Goal: Feedback & Contribution: Submit feedback/report problem

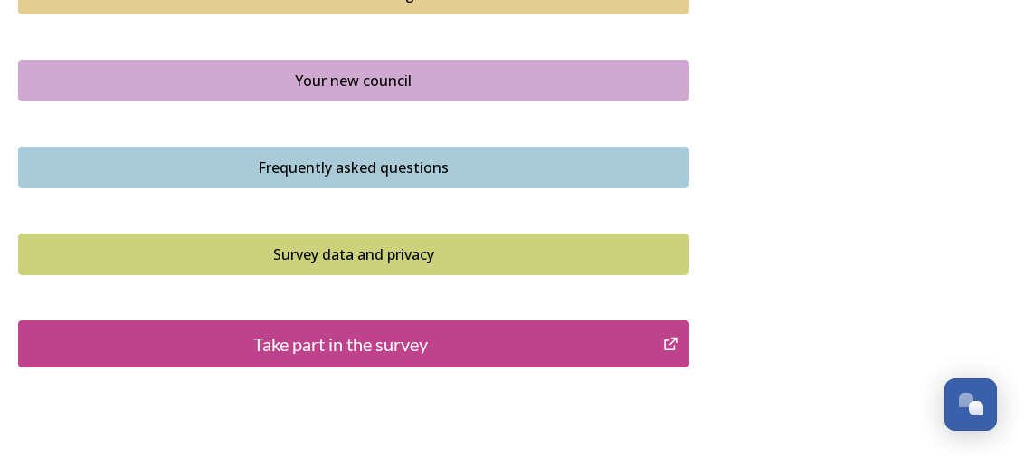
scroll to position [1497, 0]
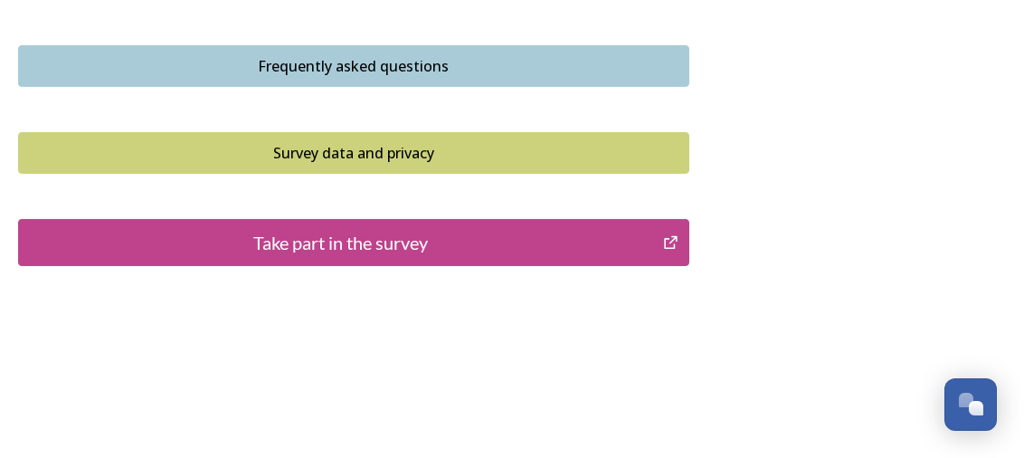
click at [594, 229] on div "Take part in the survey" at bounding box center [340, 242] width 625 height 27
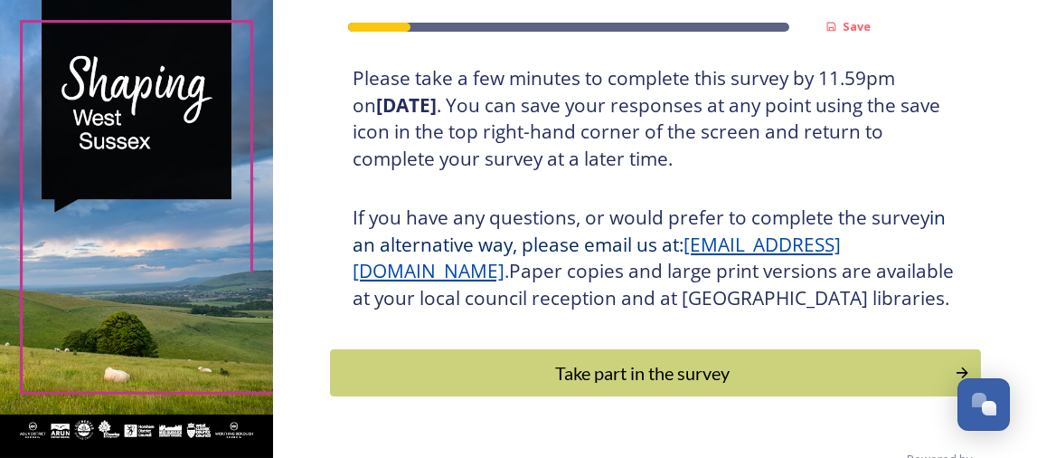
scroll to position [410, 0]
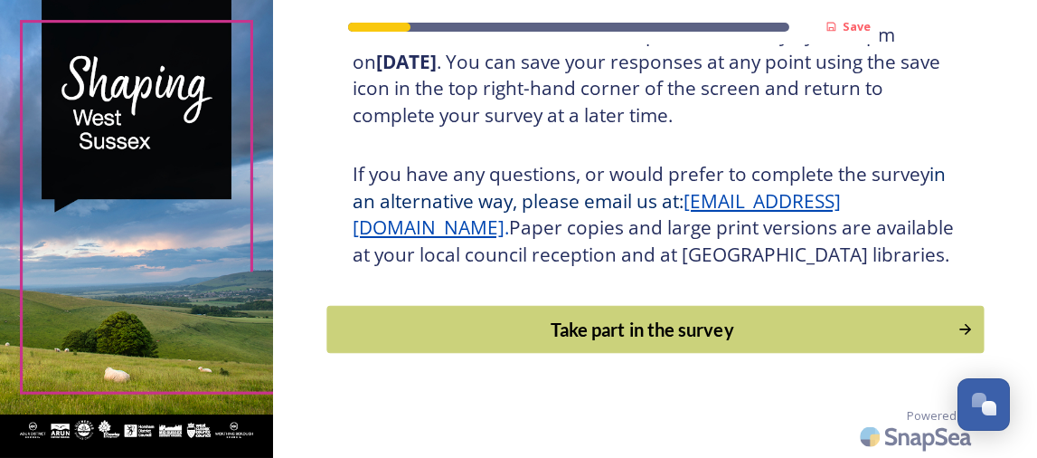
click at [587, 334] on div "Take part in the survey" at bounding box center [641, 329] width 611 height 27
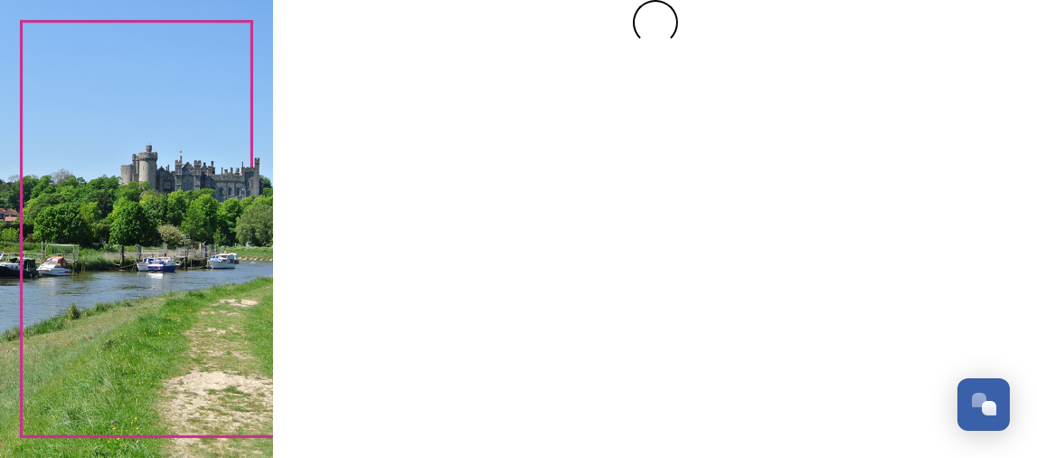
scroll to position [0, 0]
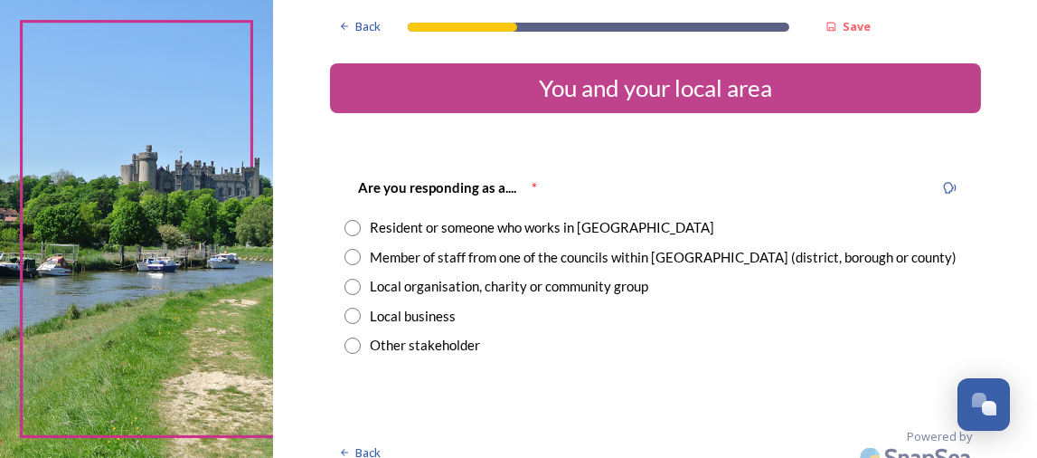
click at [524, 229] on div "Resident or someone who works in [GEOGRAPHIC_DATA]" at bounding box center [542, 227] width 345 height 21
radio input "true"
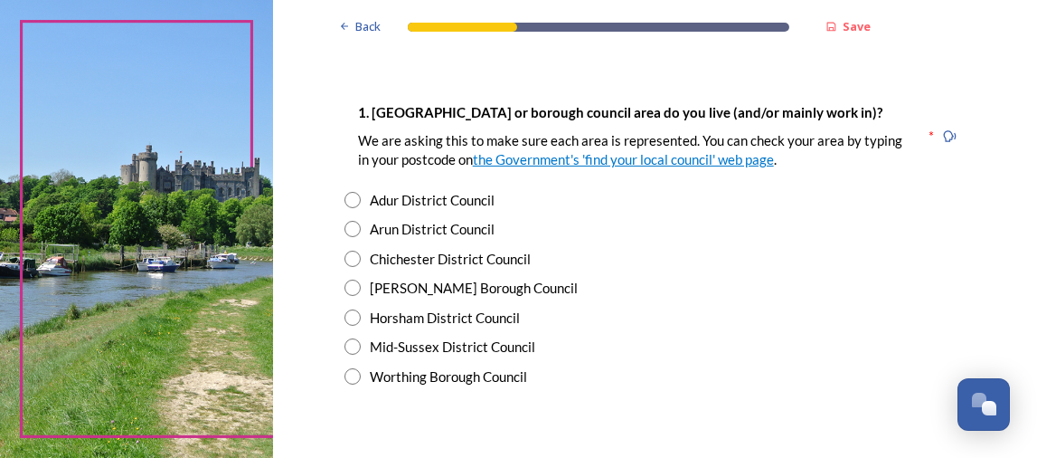
scroll to position [362, 0]
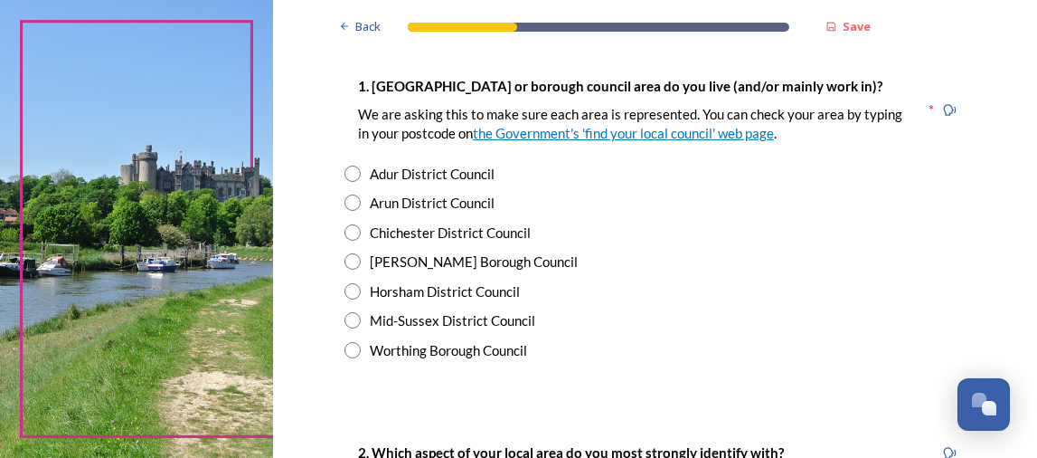
click at [479, 317] on div "Mid-Sussex District Council" at bounding box center [452, 320] width 165 height 21
radio input "true"
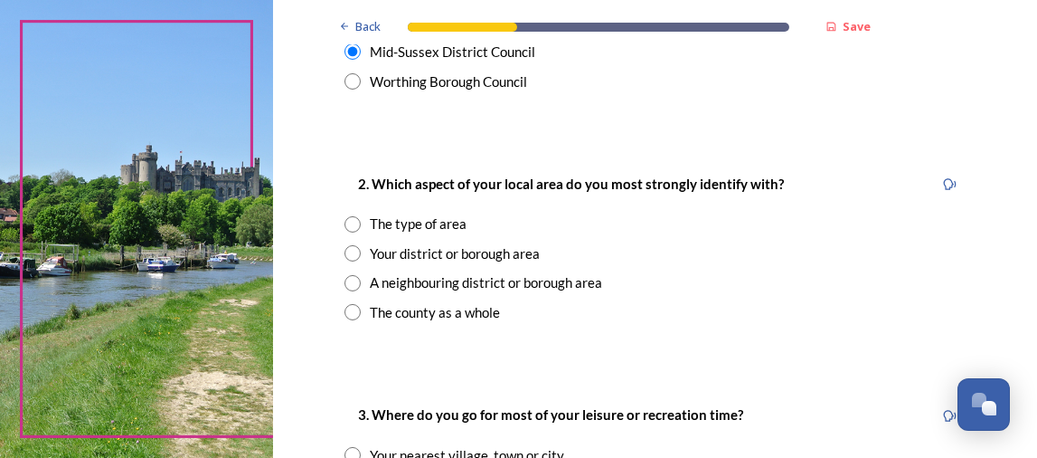
scroll to position [633, 0]
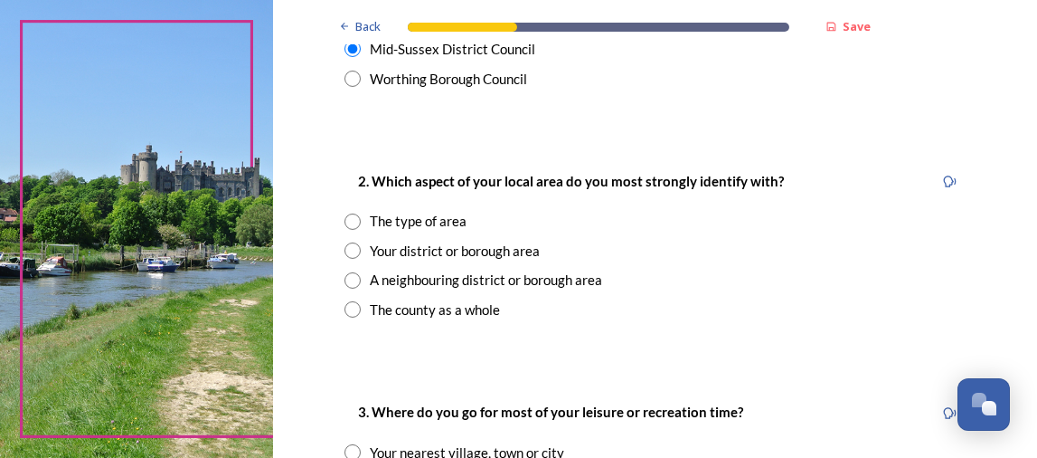
click at [470, 251] on div "Your district or borough area" at bounding box center [455, 251] width 170 height 21
radio input "true"
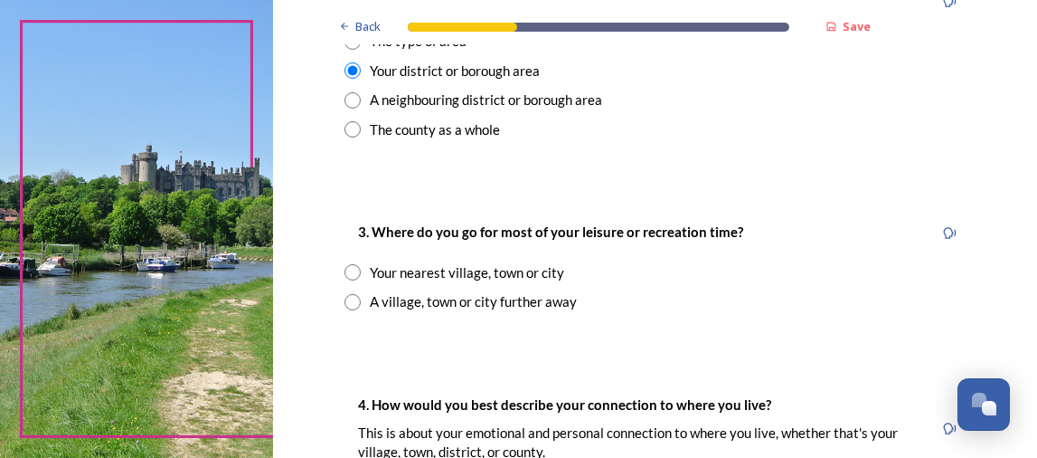
drag, startPoint x: 544, startPoint y: 295, endPoint x: 553, endPoint y: 293, distance: 9.2
click at [545, 295] on div "A village, town or city further away" at bounding box center [473, 301] width 207 height 21
radio input "true"
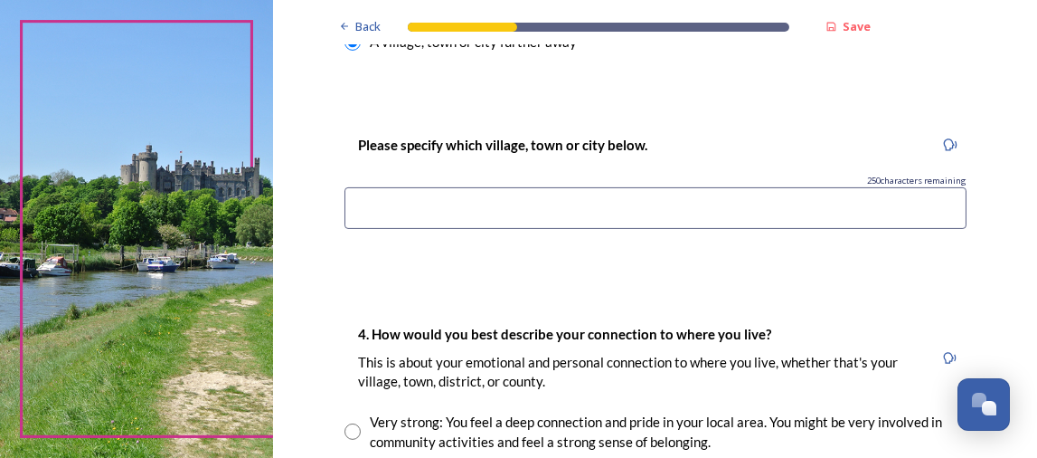
scroll to position [1085, 0]
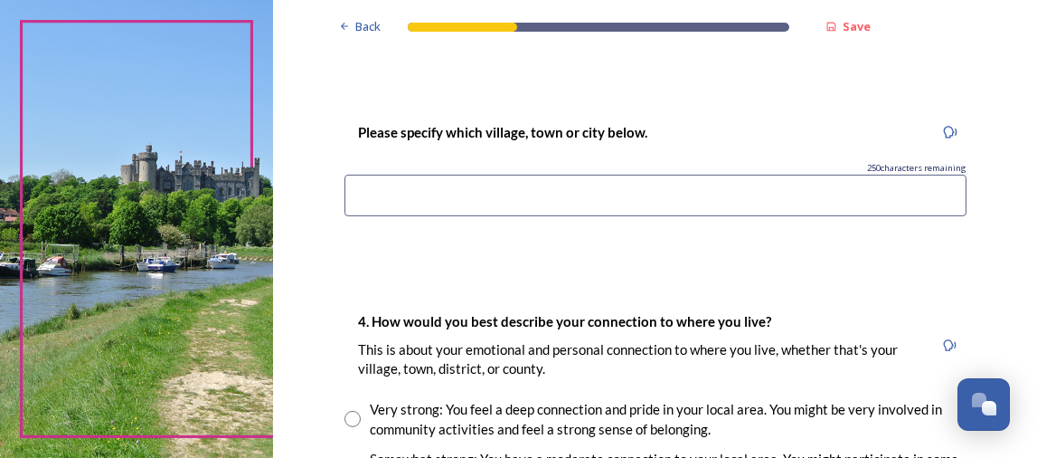
click at [571, 194] on input at bounding box center [656, 196] width 622 height 42
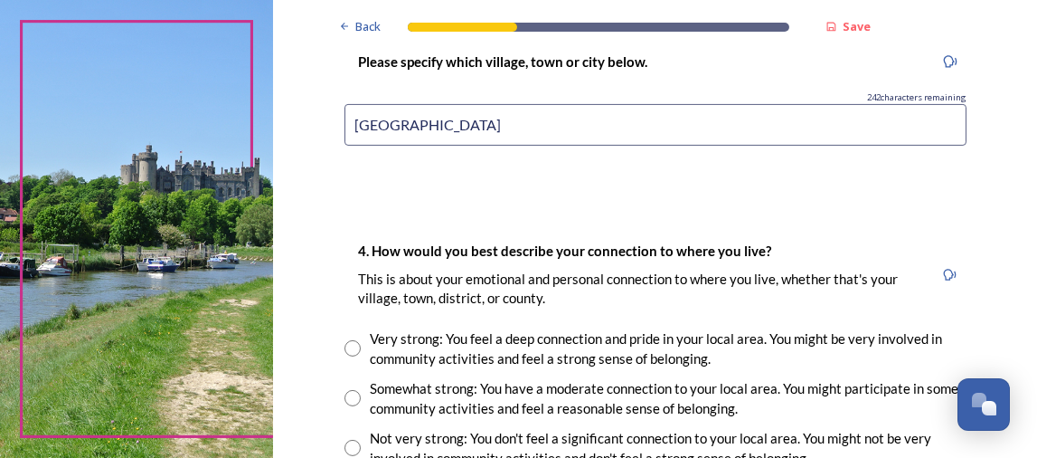
scroll to position [1266, 0]
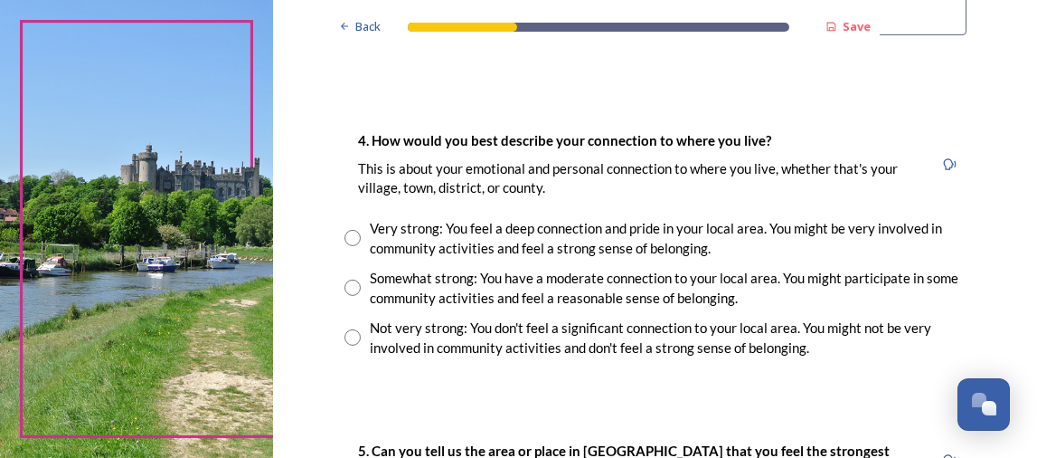
type input "[GEOGRAPHIC_DATA]"
click at [348, 336] on input "radio" at bounding box center [353, 337] width 16 height 16
radio input "true"
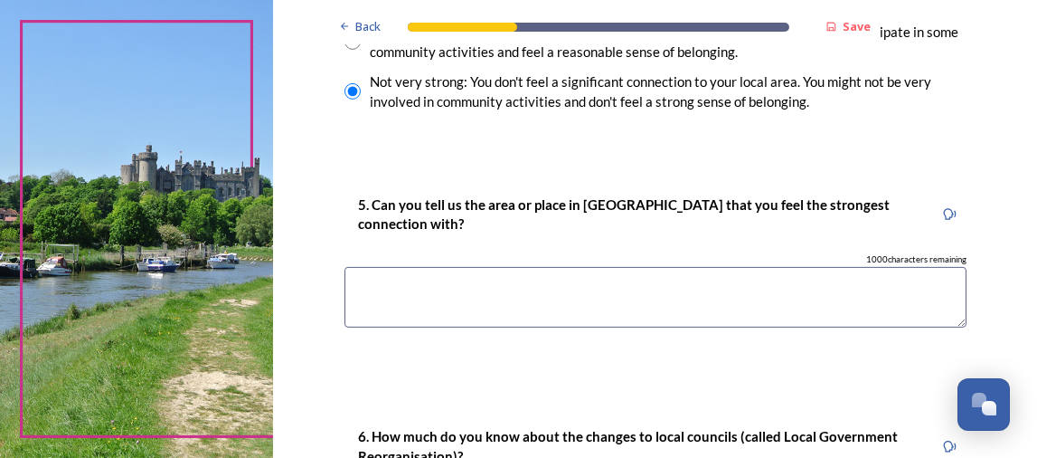
scroll to position [1536, 0]
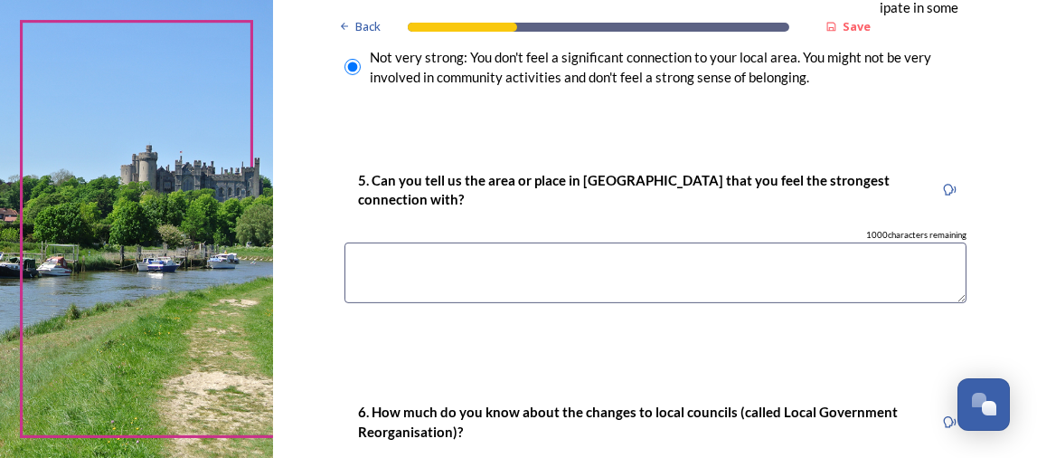
click at [443, 263] on textarea at bounding box center [656, 272] width 622 height 61
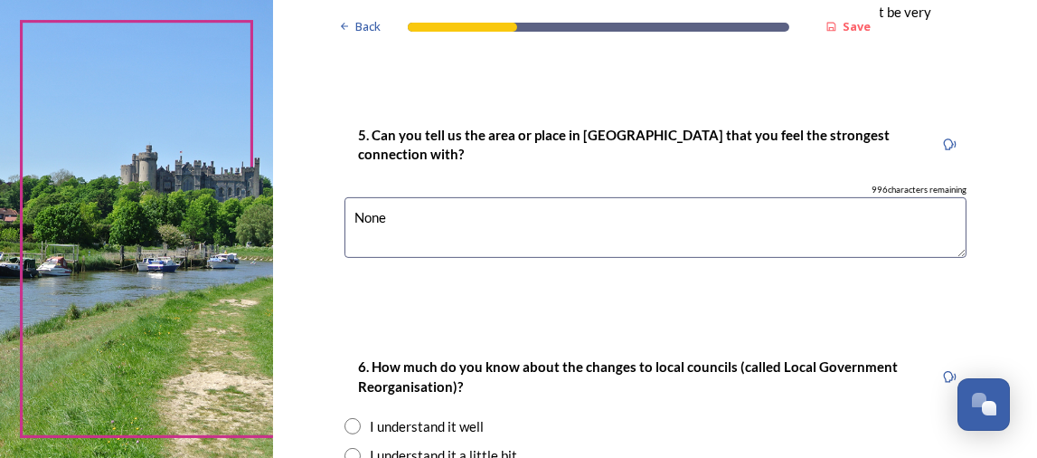
scroll to position [1718, 0]
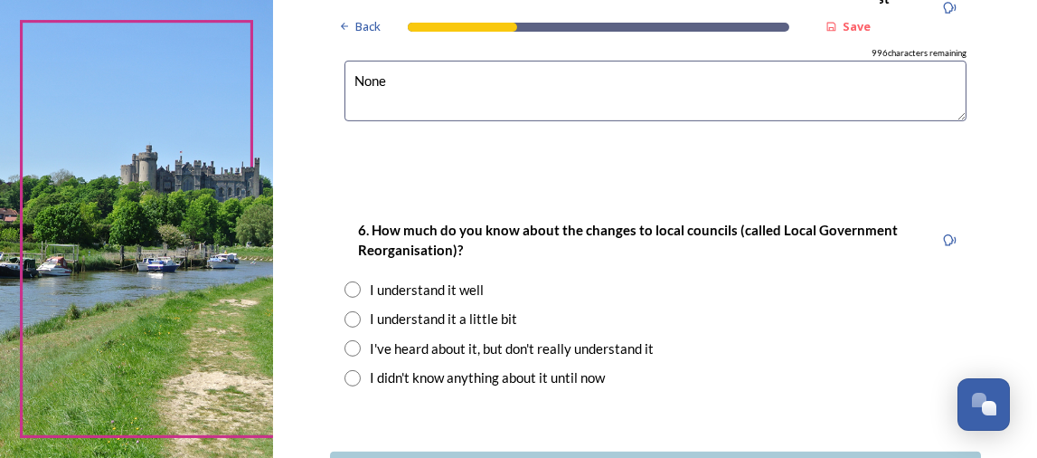
type textarea "None"
click at [450, 289] on div "I understand it well" at bounding box center [427, 289] width 114 height 21
click at [449, 319] on div "I understand it a little bit" at bounding box center [443, 318] width 147 height 21
radio input "false"
radio input "true"
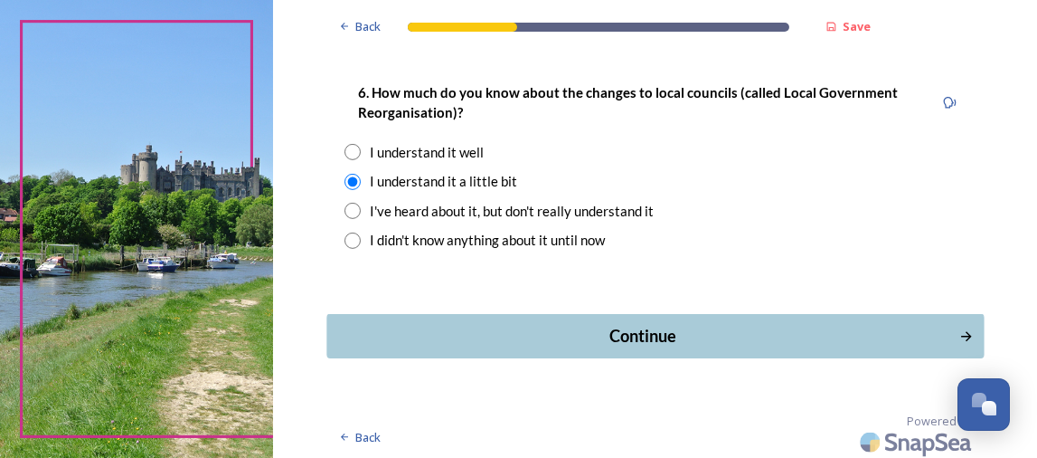
scroll to position [1857, 0]
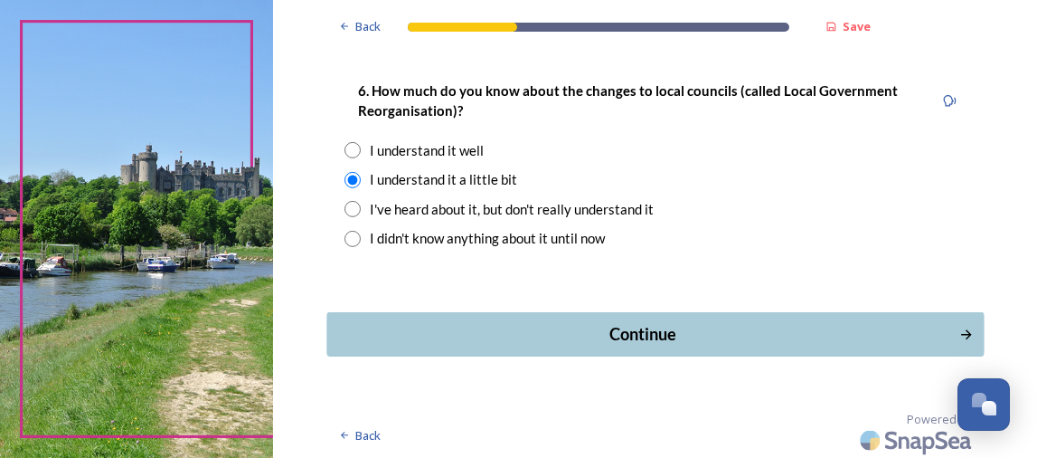
click at [638, 329] on div "Continue" at bounding box center [642, 334] width 612 height 24
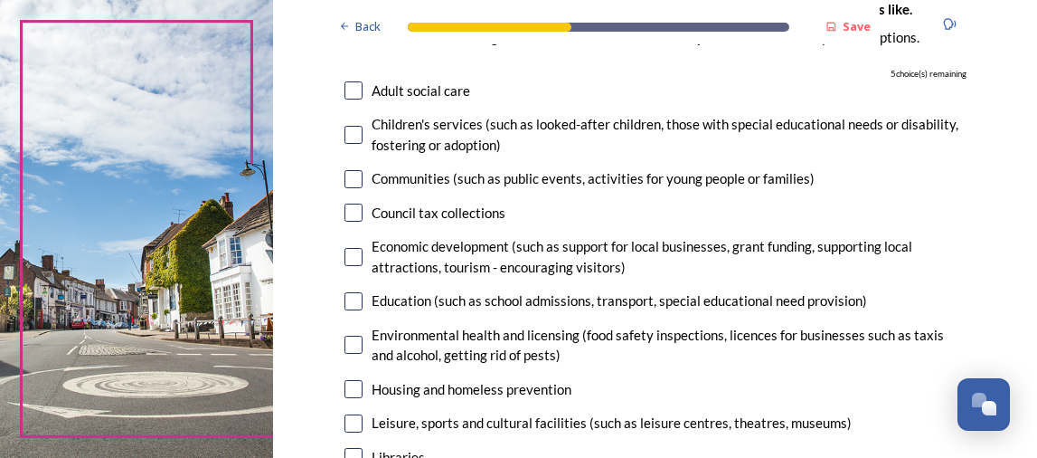
scroll to position [181, 0]
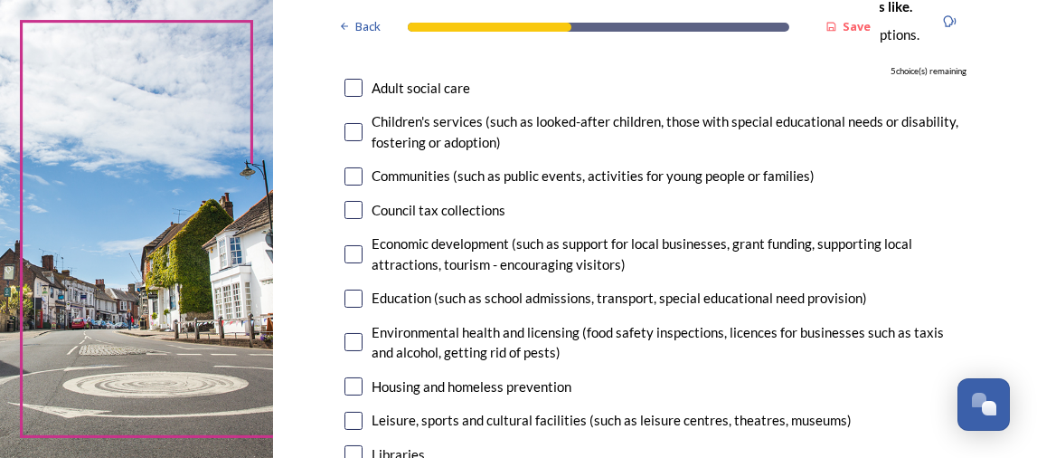
click at [483, 218] on div "Council tax collections" at bounding box center [439, 210] width 134 height 21
checkbox input "true"
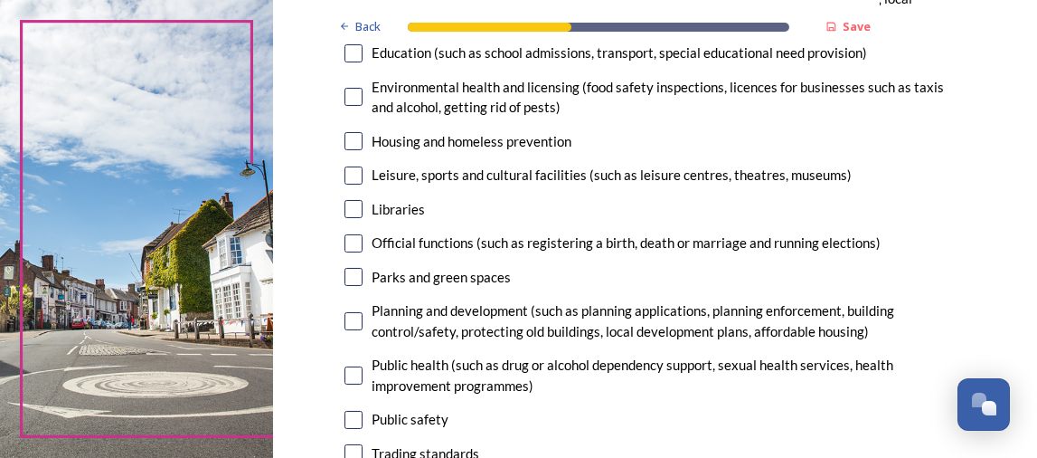
scroll to position [451, 0]
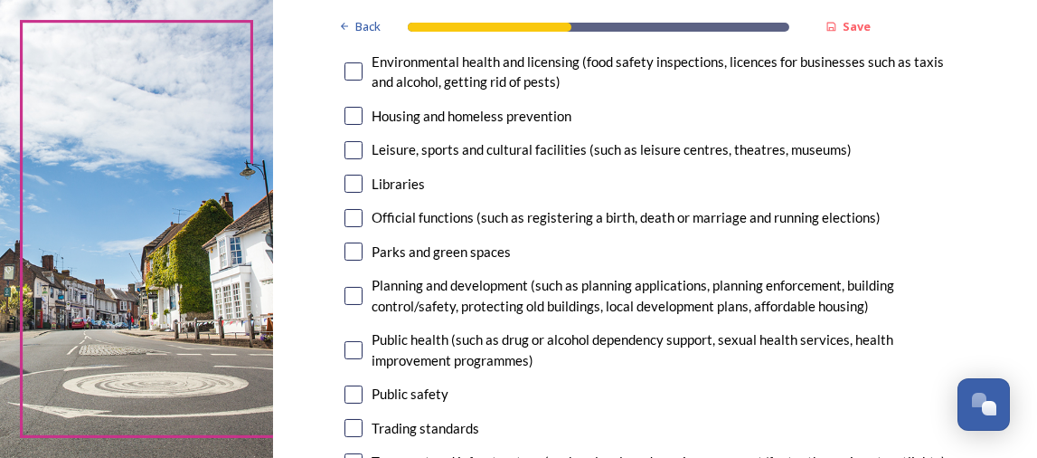
click at [490, 242] on div "Parks and green spaces" at bounding box center [441, 251] width 139 height 21
checkbox input "true"
click at [345, 303] on input "checkbox" at bounding box center [354, 296] width 18 height 18
checkbox input "true"
click at [346, 352] on input "checkbox" at bounding box center [354, 350] width 18 height 18
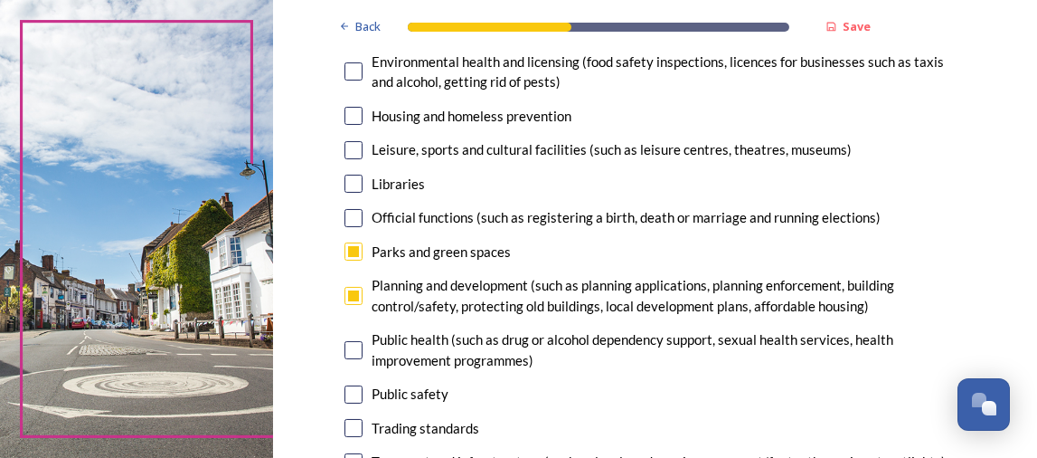
checkbox input "true"
click at [351, 397] on input "checkbox" at bounding box center [354, 394] width 18 height 18
checkbox input "true"
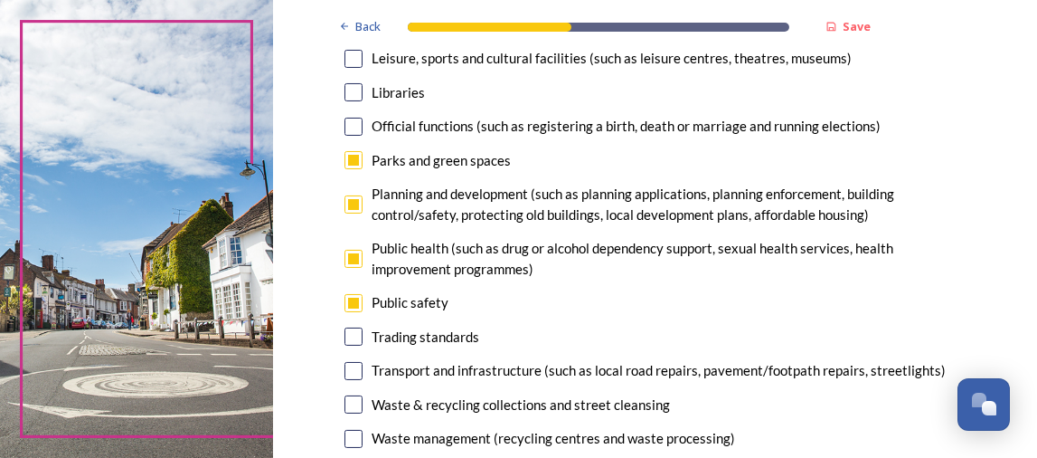
click at [349, 336] on input "checkbox" at bounding box center [354, 336] width 18 height 18
click at [348, 333] on input "checkbox" at bounding box center [354, 336] width 18 height 18
checkbox input "false"
click at [347, 364] on input "checkbox" at bounding box center [354, 371] width 18 height 18
click at [351, 370] on input "checkbox" at bounding box center [354, 371] width 18 height 18
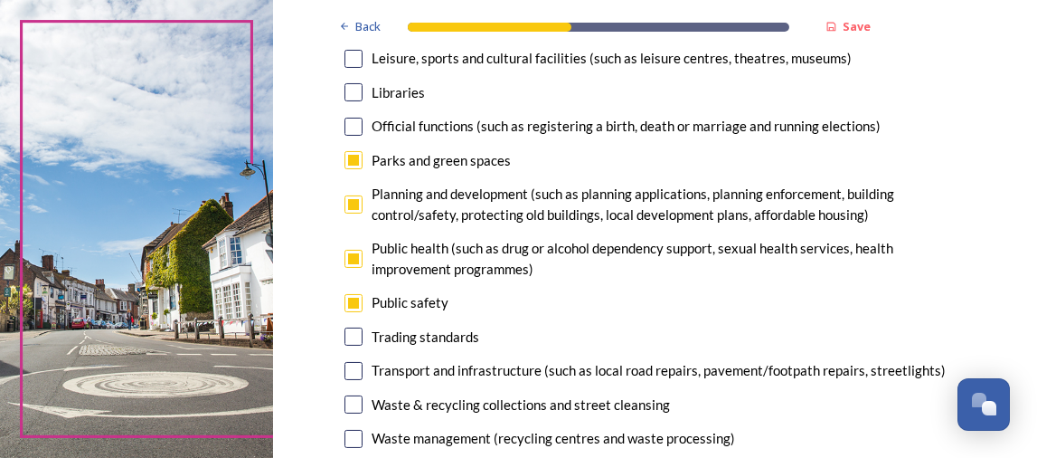
checkbox input "false"
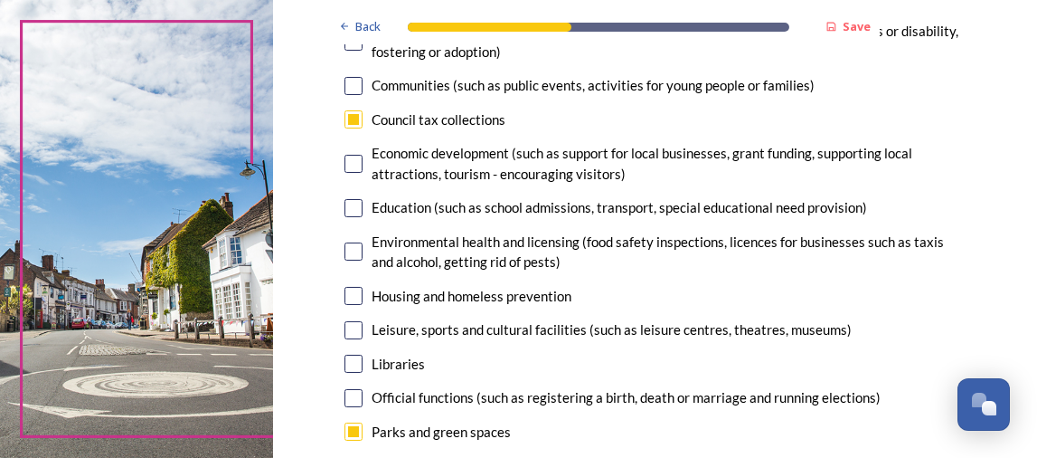
scroll to position [0, 0]
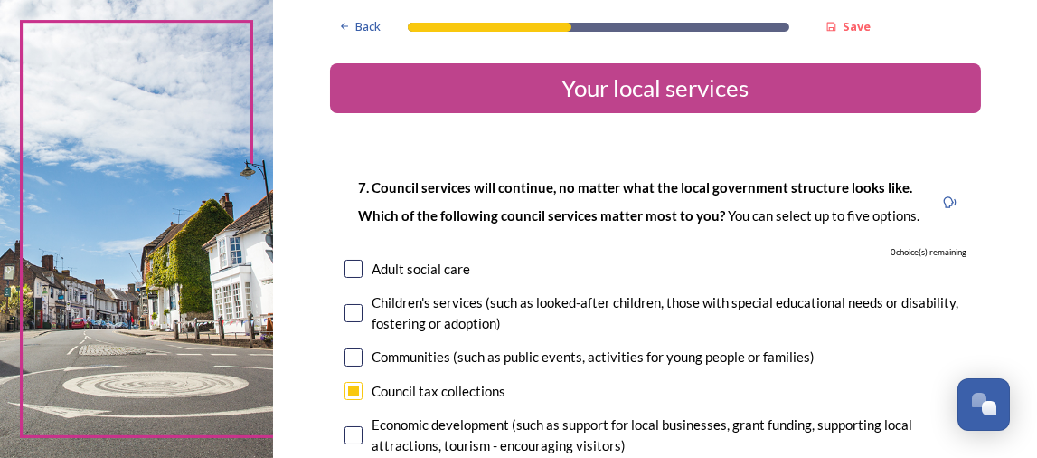
click at [349, 390] on input "checkbox" at bounding box center [354, 391] width 18 height 18
checkbox input "false"
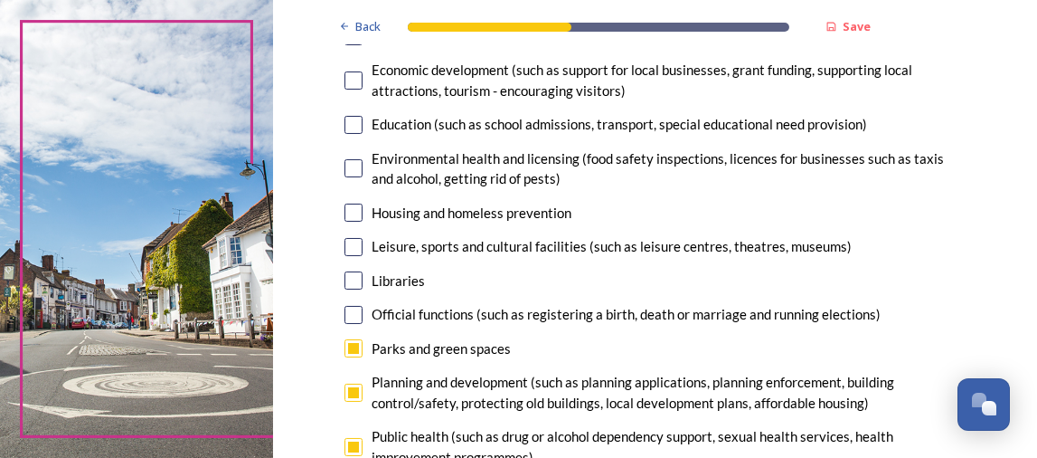
scroll to position [451, 0]
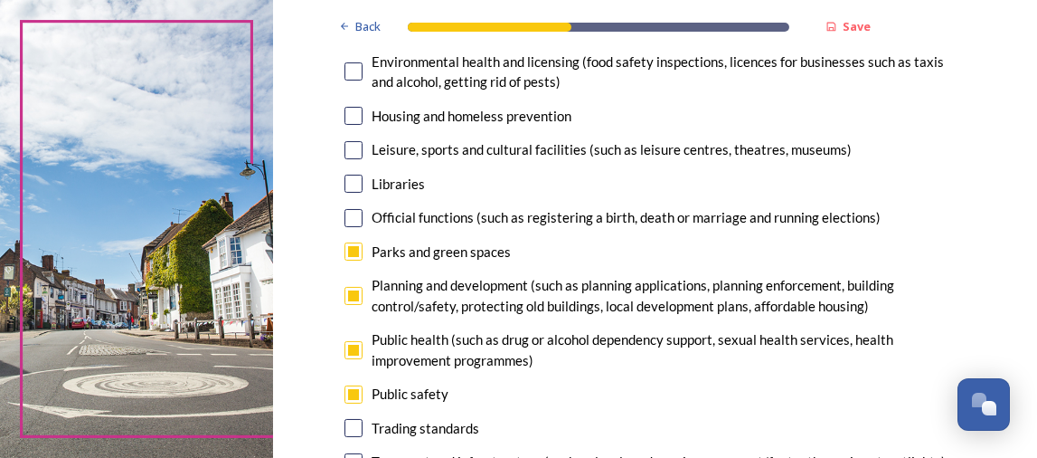
click at [346, 397] on input "checkbox" at bounding box center [354, 394] width 18 height 18
checkbox input "false"
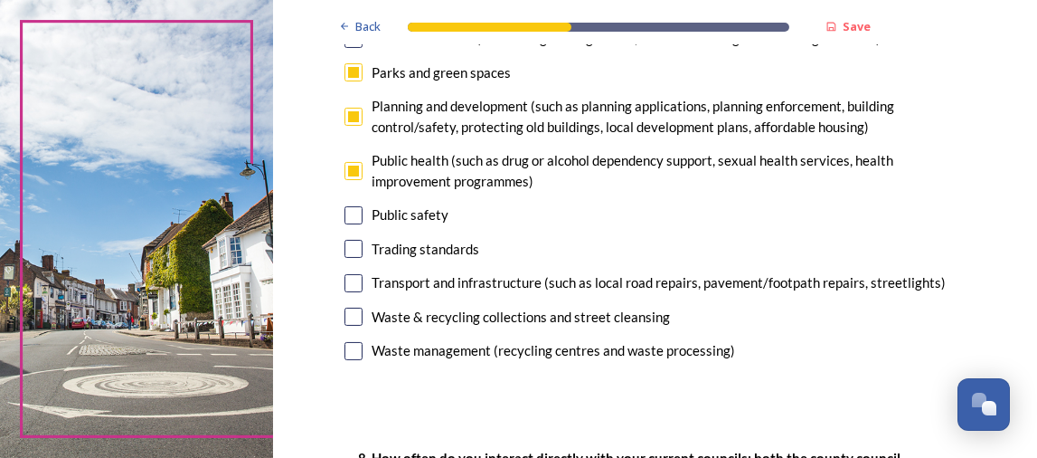
scroll to position [633, 0]
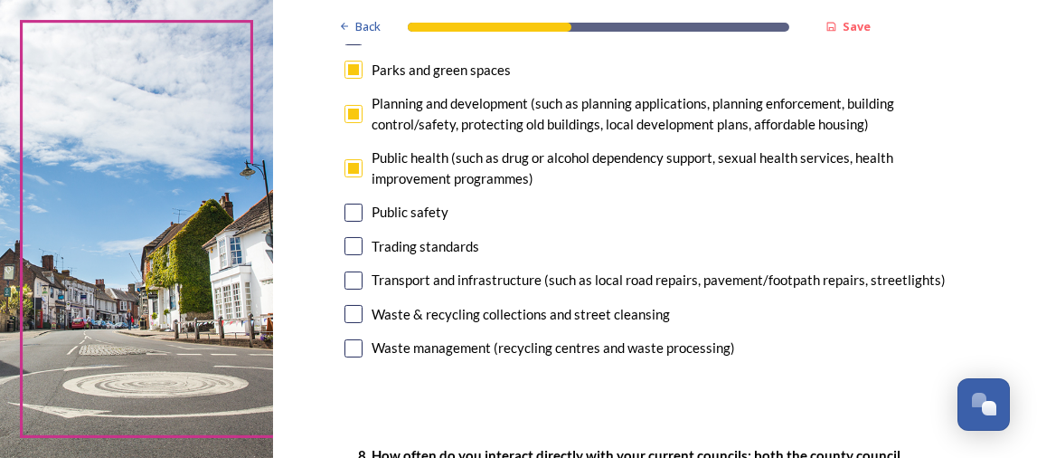
click at [345, 279] on input "checkbox" at bounding box center [354, 280] width 18 height 18
checkbox input "true"
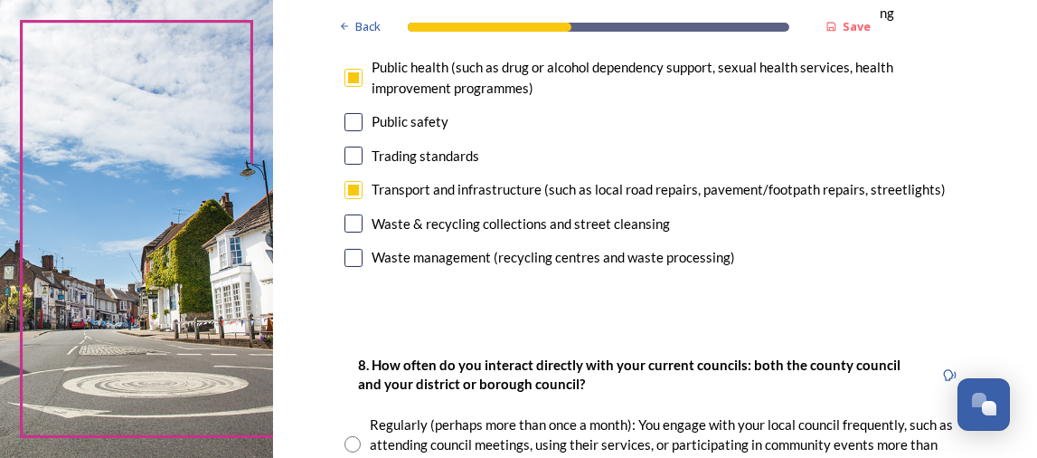
click at [347, 162] on input "checkbox" at bounding box center [354, 155] width 18 height 18
checkbox input "true"
click at [347, 126] on input "checkbox" at bounding box center [354, 122] width 18 height 18
checkbox input "false"
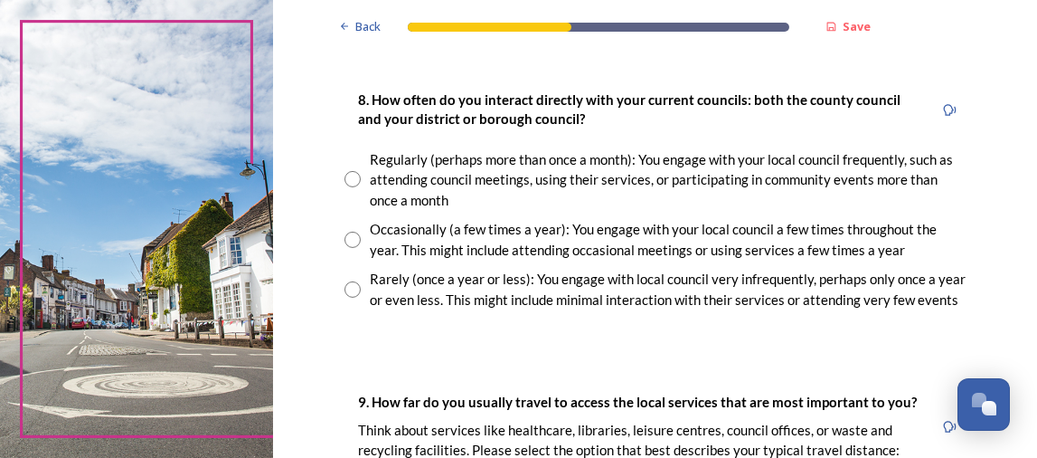
scroll to position [995, 0]
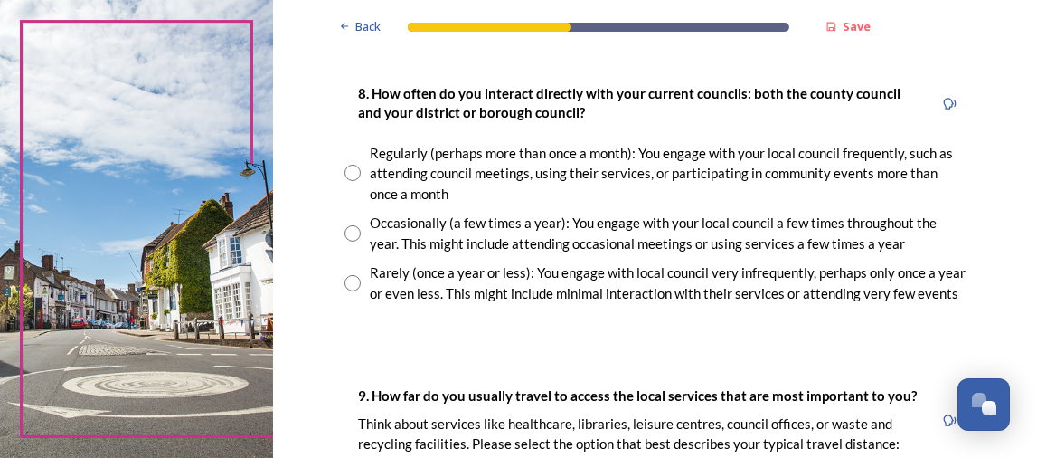
click at [345, 284] on input "radio" at bounding box center [353, 283] width 16 height 16
radio input "true"
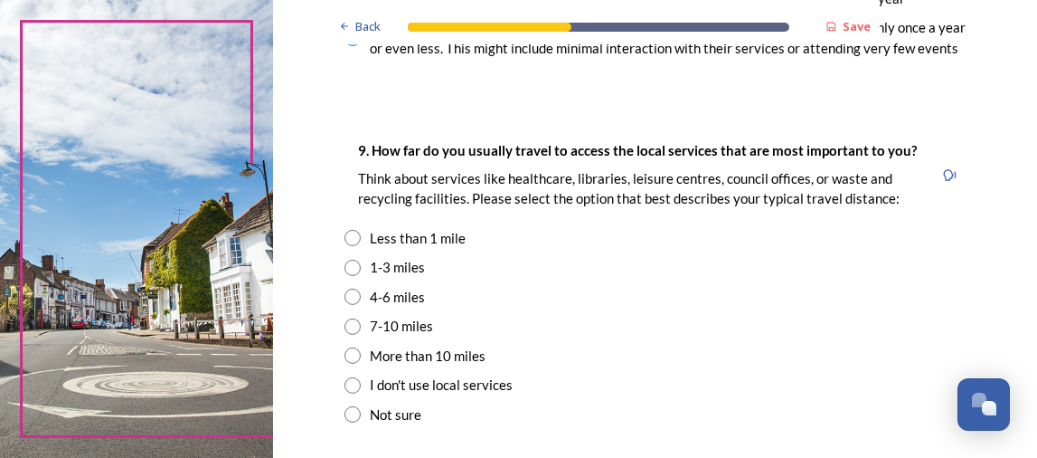
scroll to position [1266, 0]
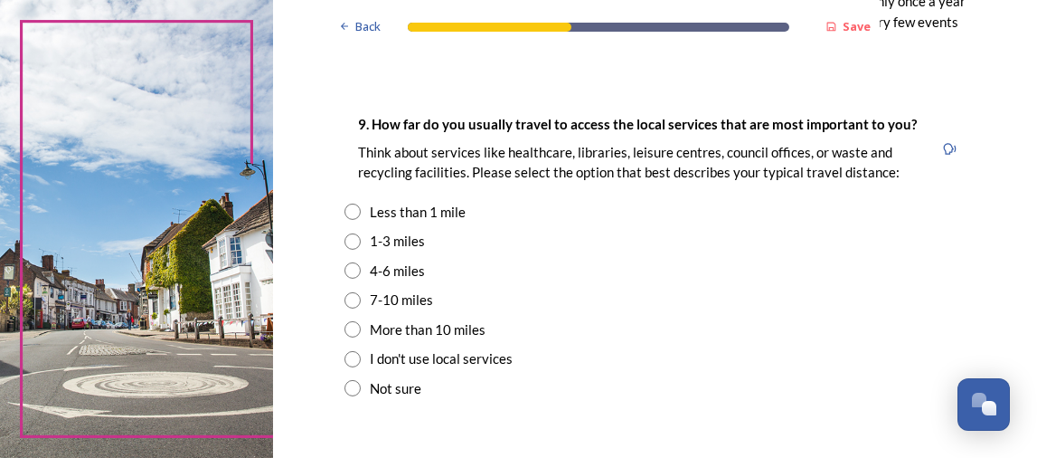
click at [491, 359] on div "I don't use local services" at bounding box center [441, 358] width 143 height 21
radio input "true"
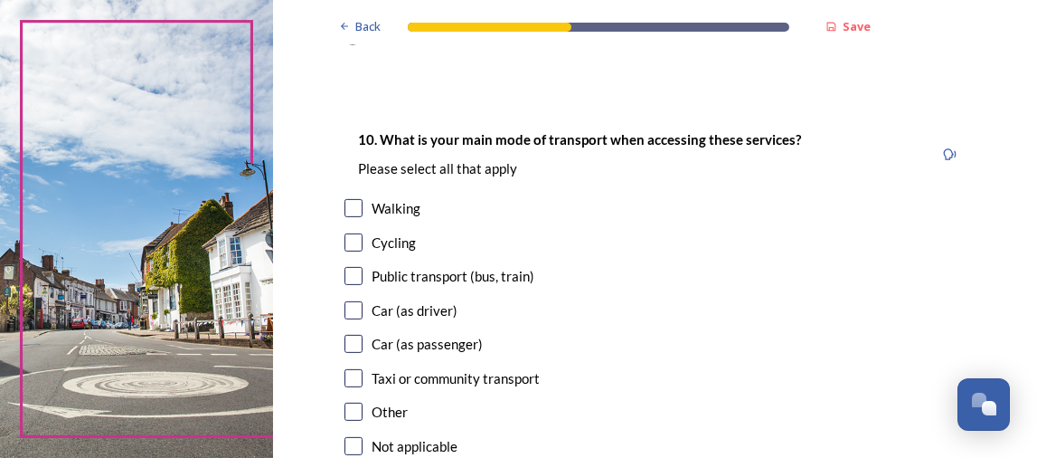
scroll to position [1718, 0]
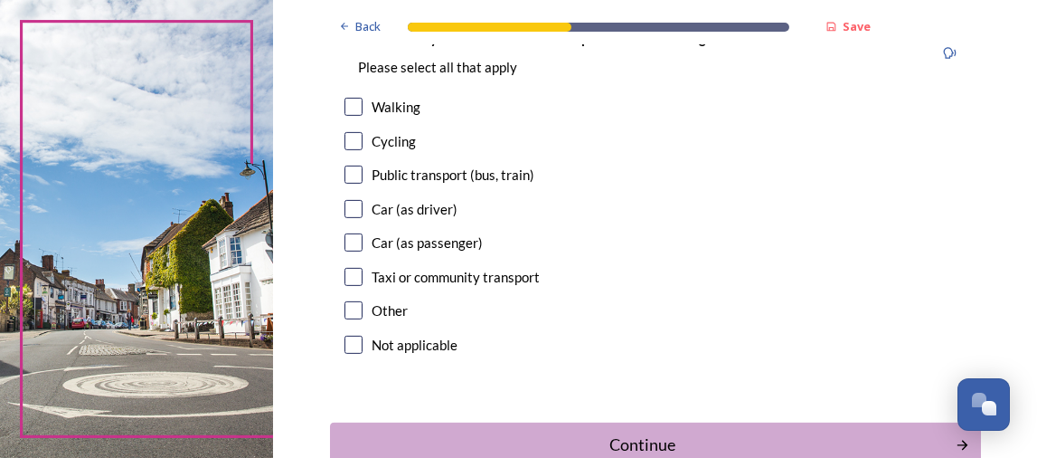
click at [422, 346] on div "Not applicable" at bounding box center [415, 345] width 86 height 21
checkbox input "true"
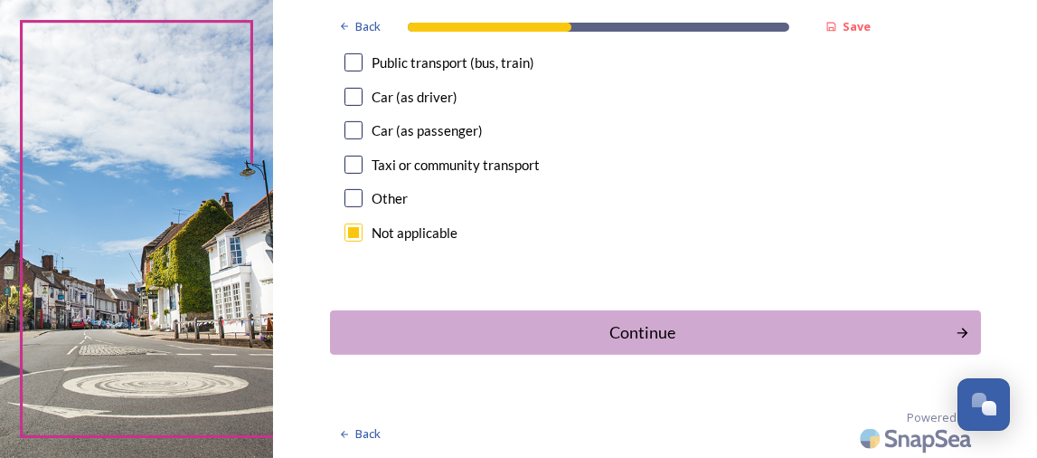
scroll to position [1830, 0]
click at [642, 333] on div "Continue" at bounding box center [642, 332] width 612 height 24
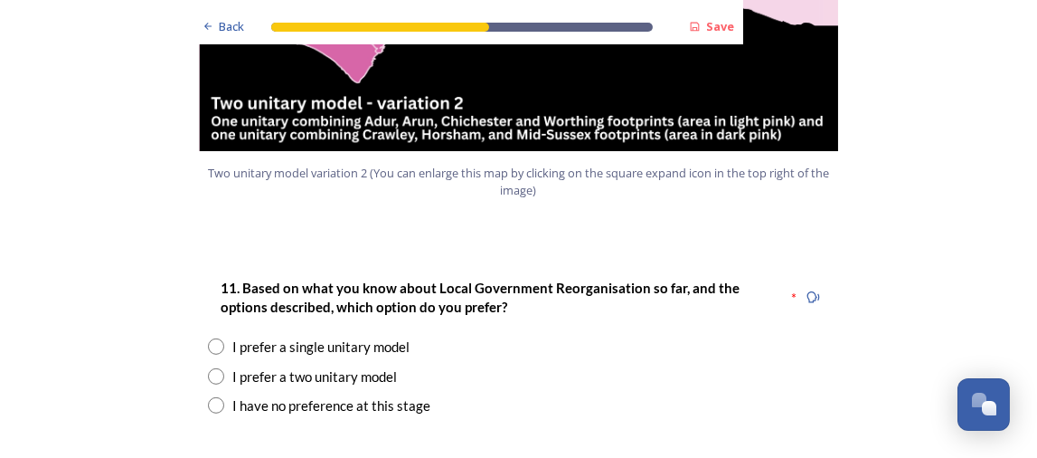
scroll to position [2351, 0]
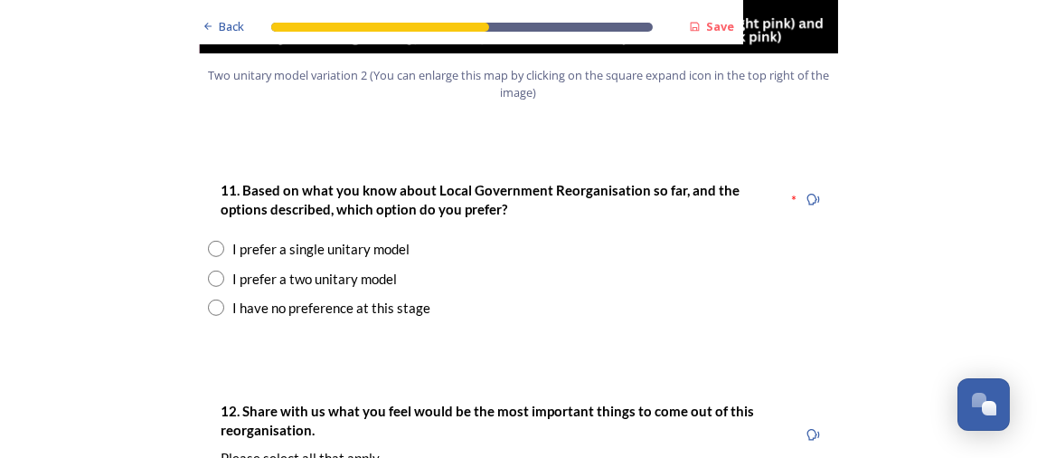
click at [392, 298] on div "I have no preference at this stage" at bounding box center [332, 308] width 198 height 21
radio input "true"
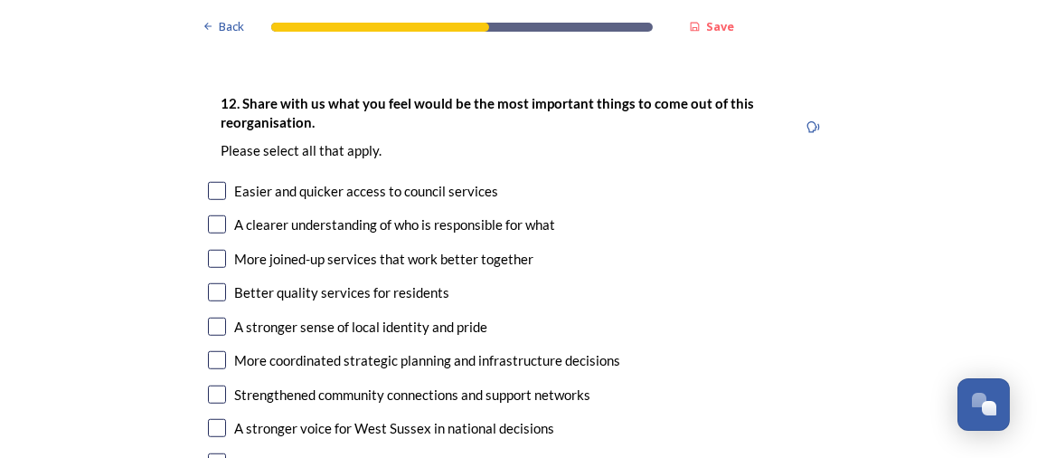
scroll to position [3075, 0]
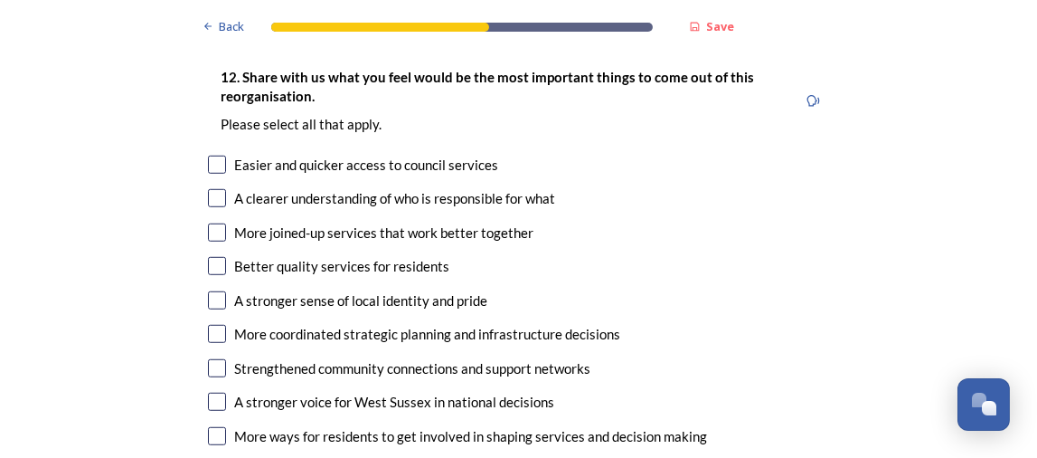
click at [302, 155] on div "Easier and quicker access to council services" at bounding box center [367, 165] width 264 height 21
checkbox input "true"
click at [302, 188] on div "A clearer understanding of who is responsible for what" at bounding box center [395, 198] width 321 height 21
checkbox input "true"
click at [303, 222] on div "More joined-up services that work better together" at bounding box center [384, 232] width 299 height 21
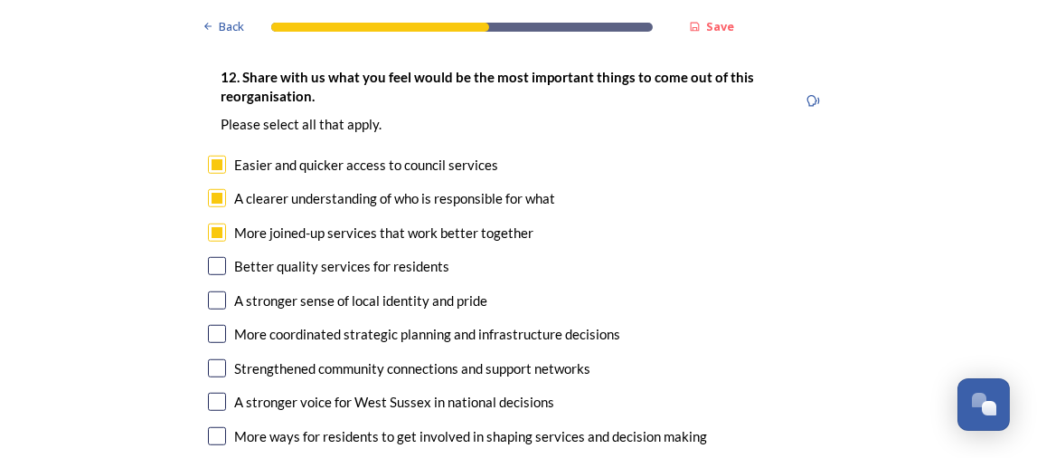
checkbox input "true"
click at [308, 256] on div "Better quality services for residents" at bounding box center [342, 266] width 215 height 21
checkbox input "true"
click at [332, 290] on div "12. Share with us what you feel would be the most important things to come out …" at bounding box center [519, 292] width 651 height 488
click at [319, 324] on div "More coordinated strategic planning and infrastructure decisions" at bounding box center [428, 334] width 386 height 21
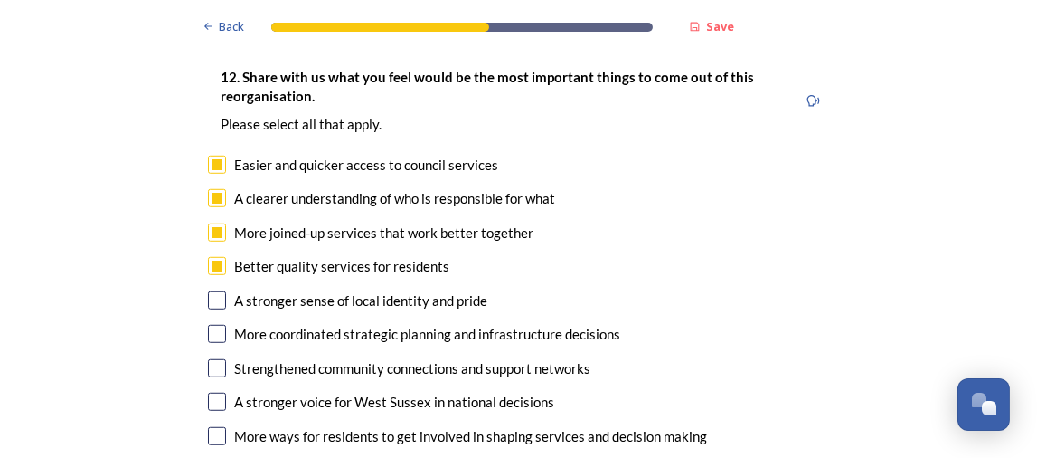
checkbox input "true"
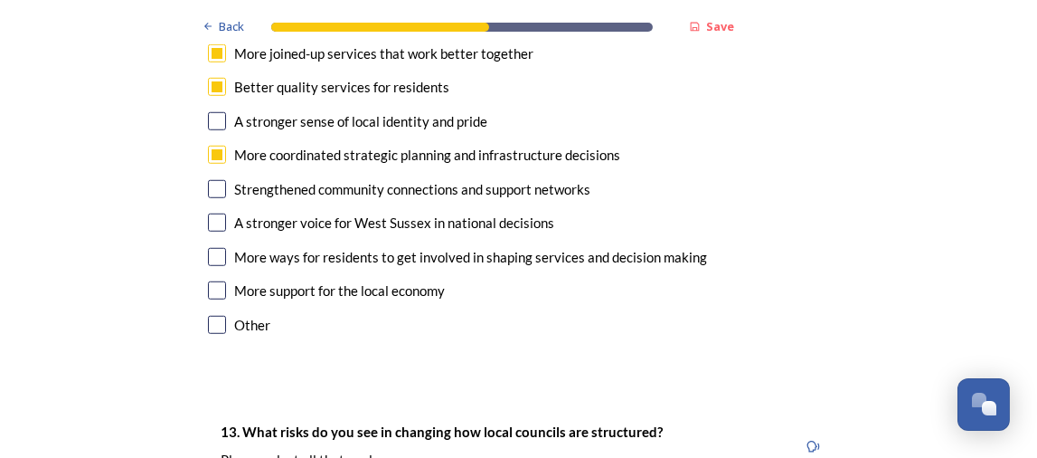
scroll to position [3256, 0]
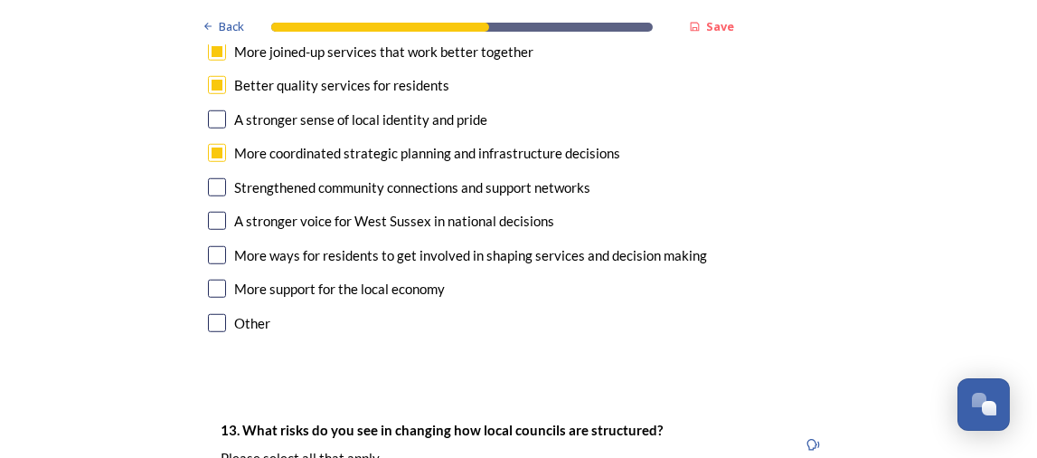
drag, startPoint x: 208, startPoint y: 237, endPoint x: 240, endPoint y: 279, distance: 52.3
click at [208, 279] on input "checkbox" at bounding box center [217, 288] width 18 height 18
checkbox input "true"
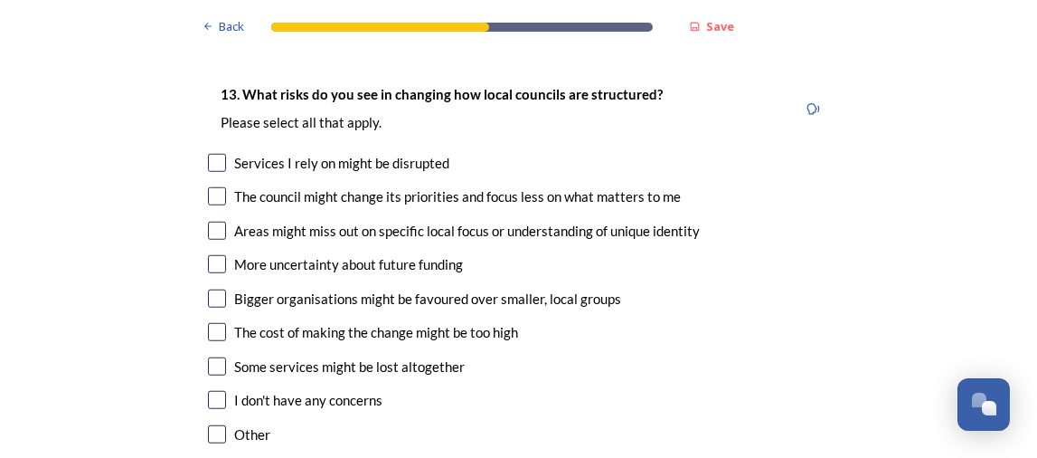
scroll to position [3617, 0]
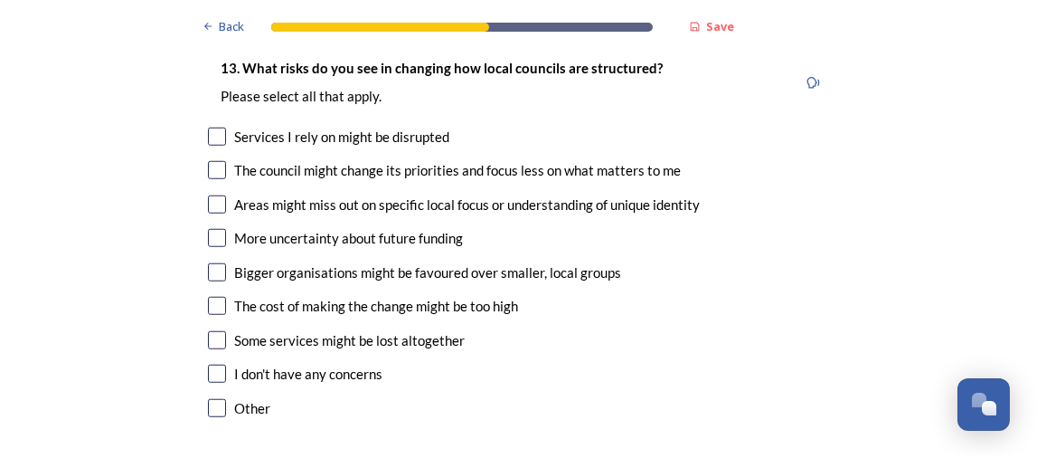
click at [215, 364] on input "checkbox" at bounding box center [217, 373] width 18 height 18
checkbox input "true"
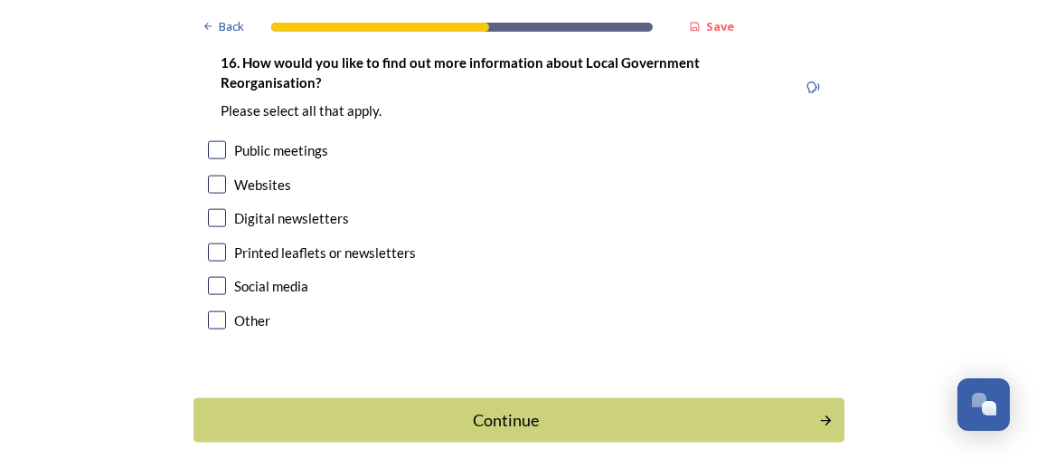
scroll to position [5515, 0]
